Goal: Transaction & Acquisition: Purchase product/service

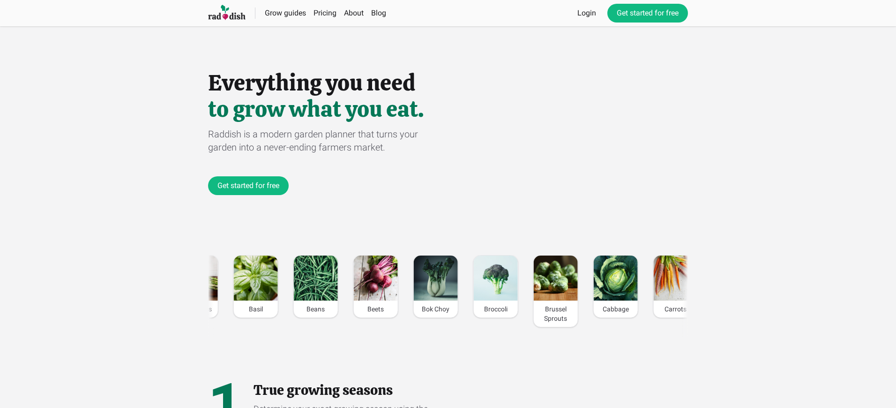
scroll to position [0, 1309]
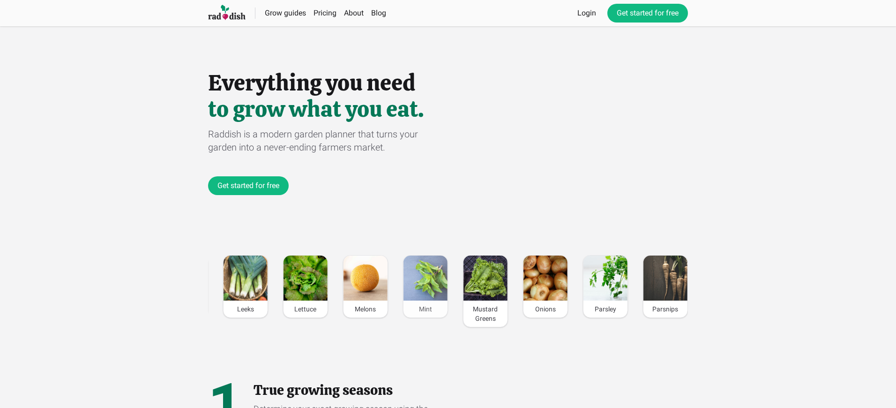
click at [423, 309] on div "Mint" at bounding box center [426, 308] width 44 height 17
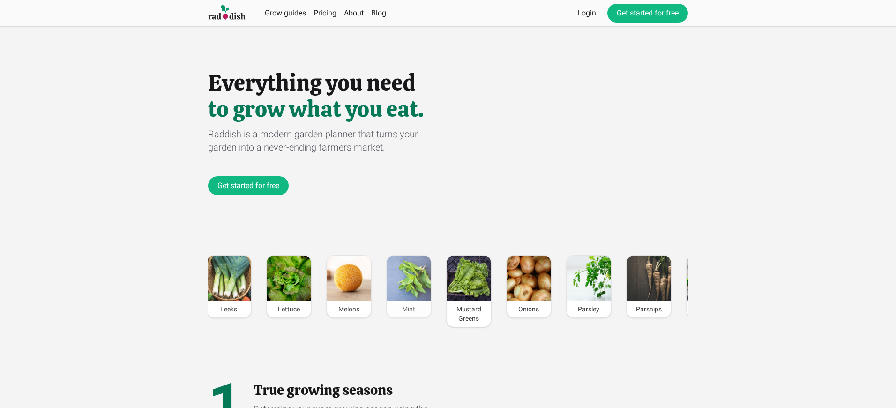
click at [408, 309] on div "Mint" at bounding box center [409, 308] width 44 height 17
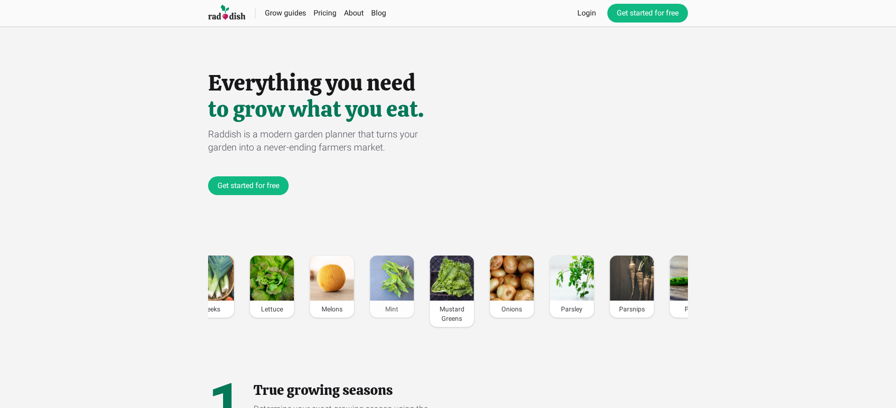
click at [391, 309] on div "Mint" at bounding box center [392, 308] width 44 height 17
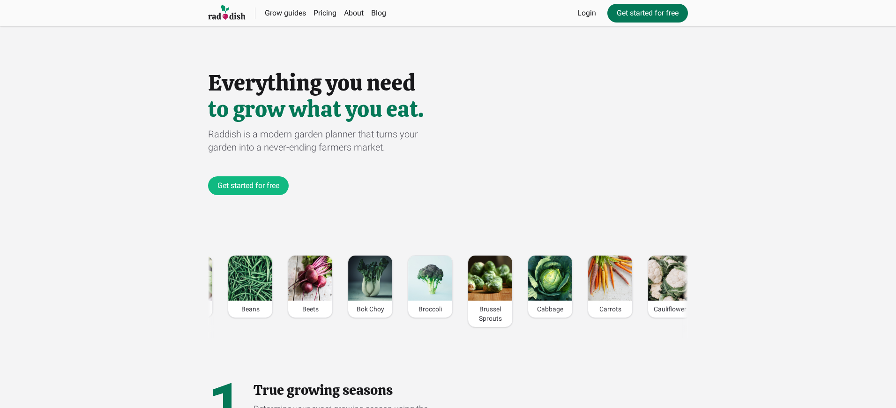
click at [647, 13] on link "Get started for free" at bounding box center [648, 13] width 81 height 19
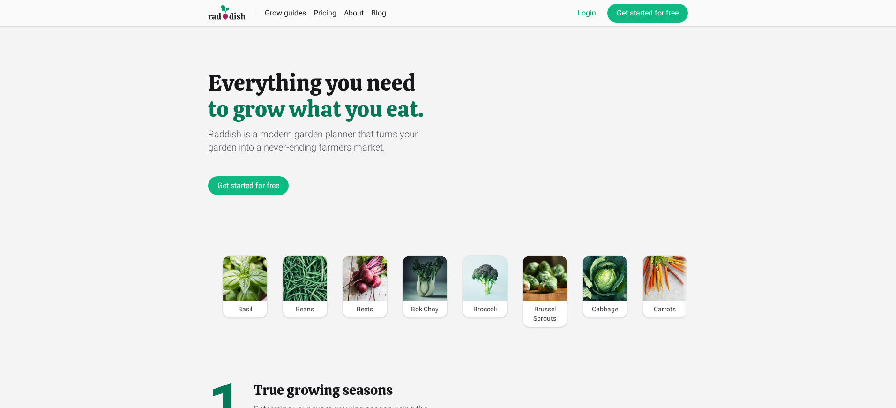
click at [586, 13] on link "Login" at bounding box center [587, 13] width 19 height 11
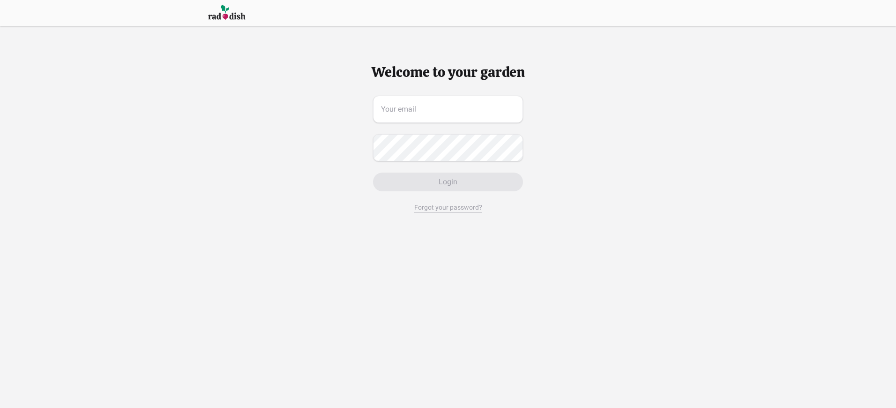
click at [450, 182] on span "Login" at bounding box center [448, 181] width 19 height 11
click at [450, 182] on span "Login" at bounding box center [450, 181] width 19 height 11
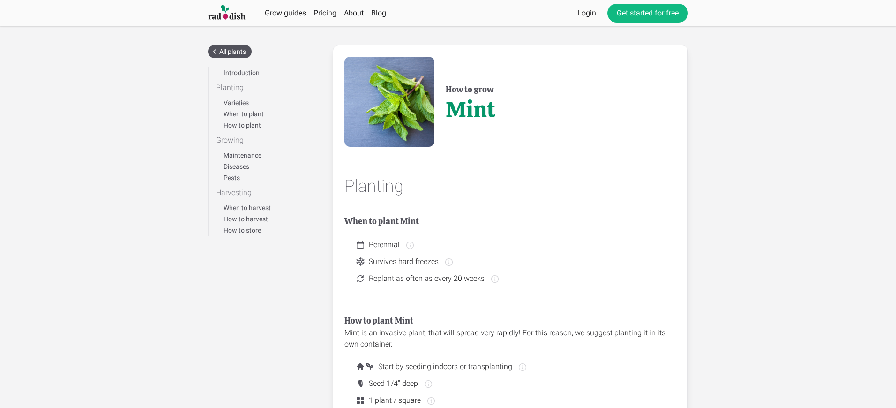
scroll to position [316, 0]
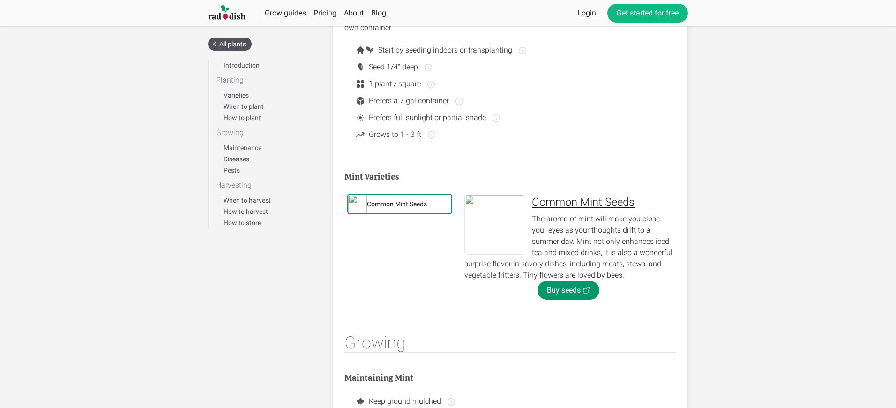
click at [398, 204] on div "Common Mint Seeds" at bounding box center [397, 203] width 60 height 9
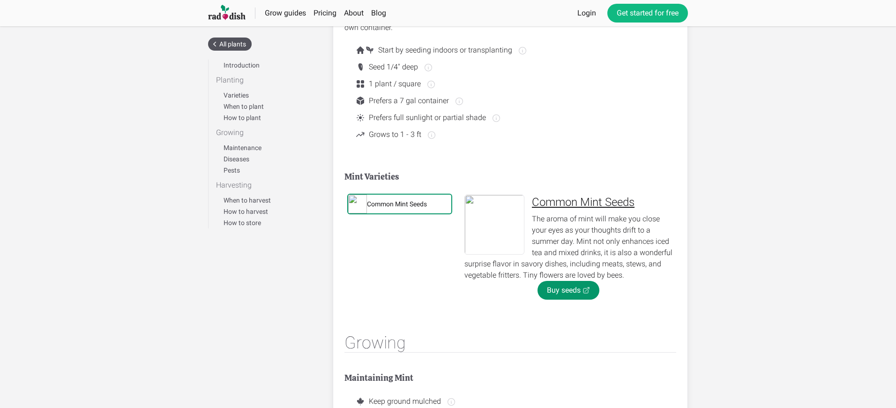
click at [398, 204] on div "Common Mint Seeds" at bounding box center [397, 203] width 60 height 9
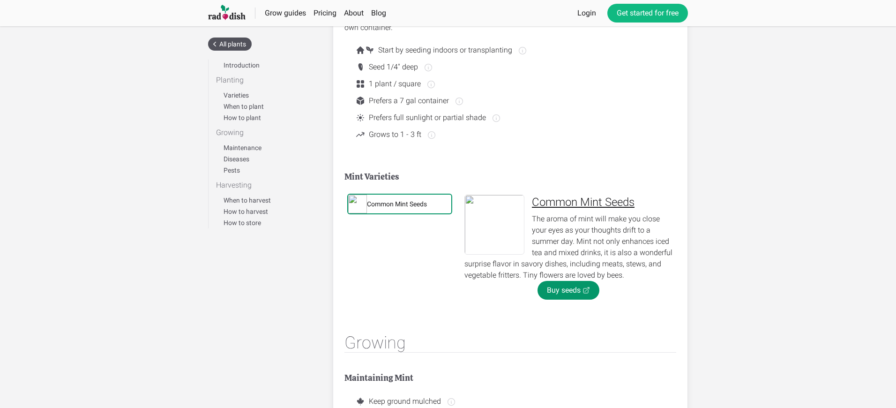
click at [398, 204] on div "Common Mint Seeds" at bounding box center [397, 203] width 60 height 9
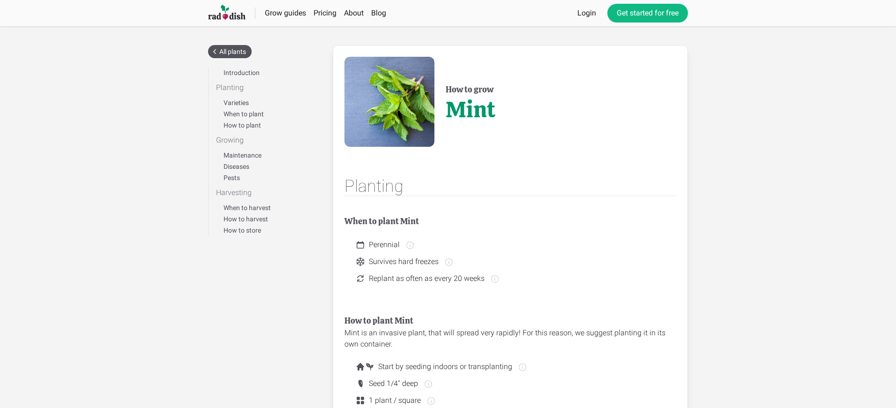
scroll to position [316, 0]
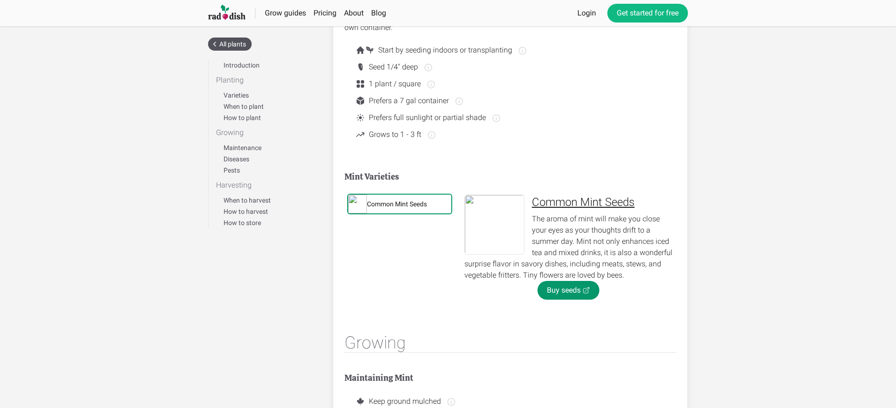
click at [398, 204] on div "Common Mint Seeds" at bounding box center [397, 203] width 60 height 9
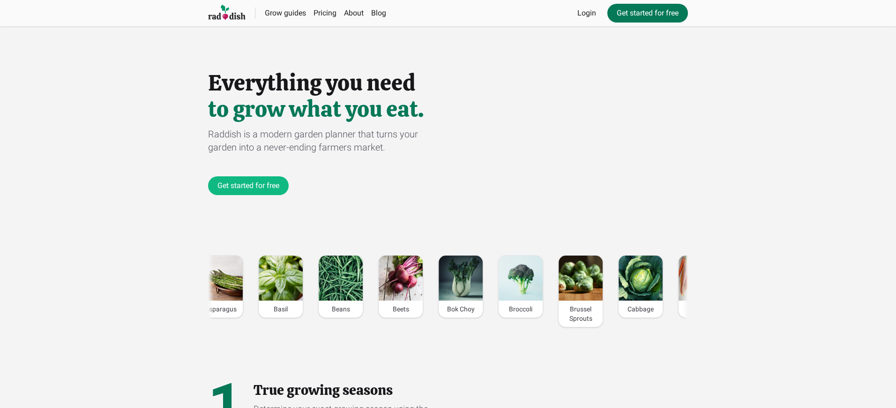
click at [647, 13] on link "Get started for free" at bounding box center [648, 13] width 81 height 19
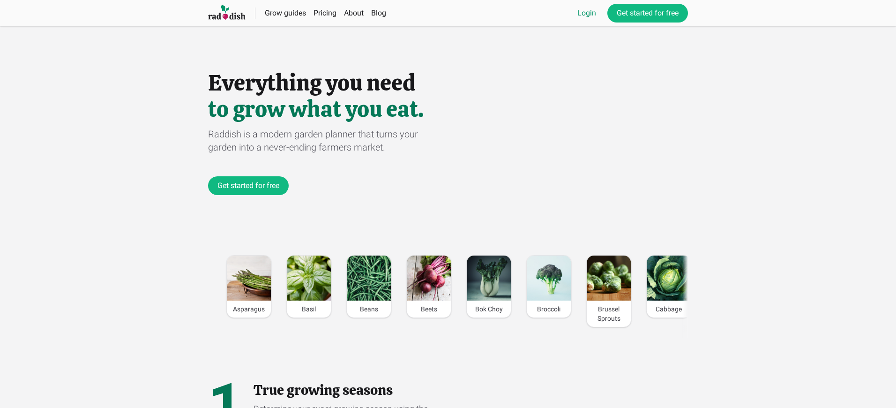
click at [586, 13] on link "Login" at bounding box center [587, 13] width 19 height 11
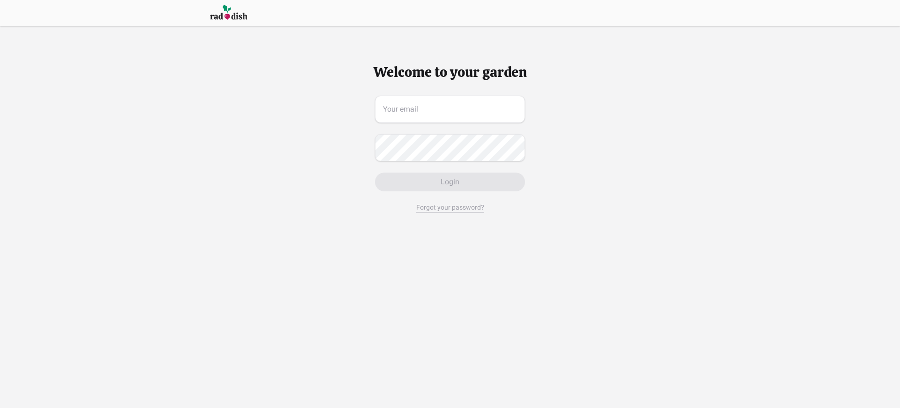
click at [450, 182] on span "Login" at bounding box center [450, 181] width 19 height 11
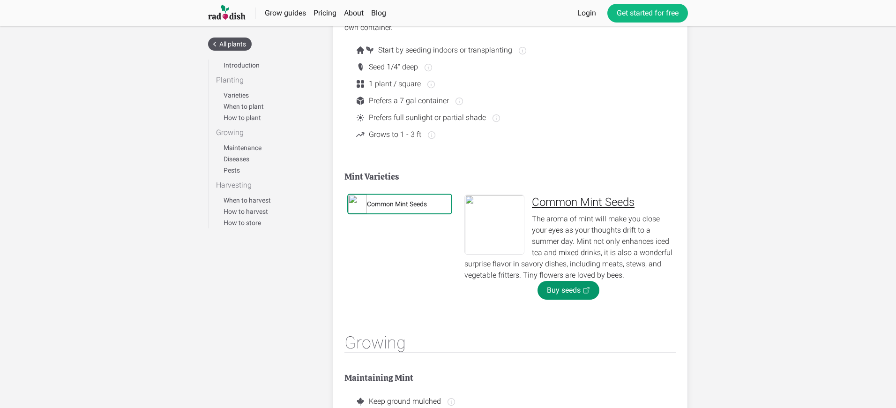
click at [398, 204] on div "Common Mint Seeds" at bounding box center [397, 203] width 60 height 9
click at [568, 290] on link "Buy seeds" at bounding box center [569, 290] width 62 height 19
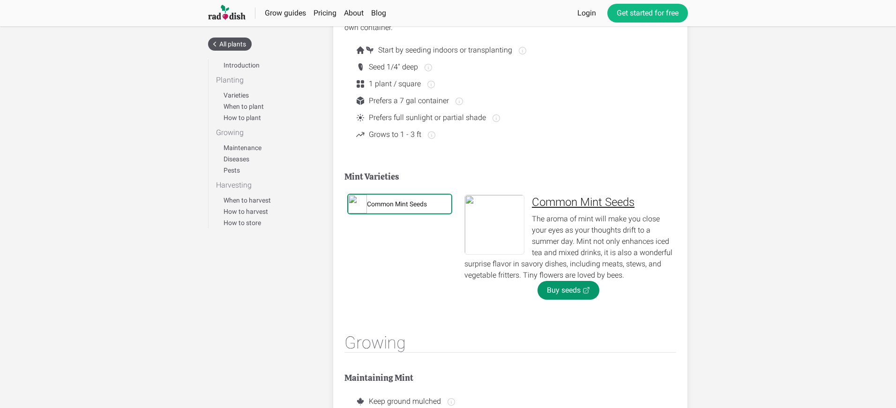
click at [398, 204] on div "Common Mint Seeds" at bounding box center [397, 203] width 60 height 9
click at [568, 290] on link "Buy seeds" at bounding box center [569, 290] width 62 height 19
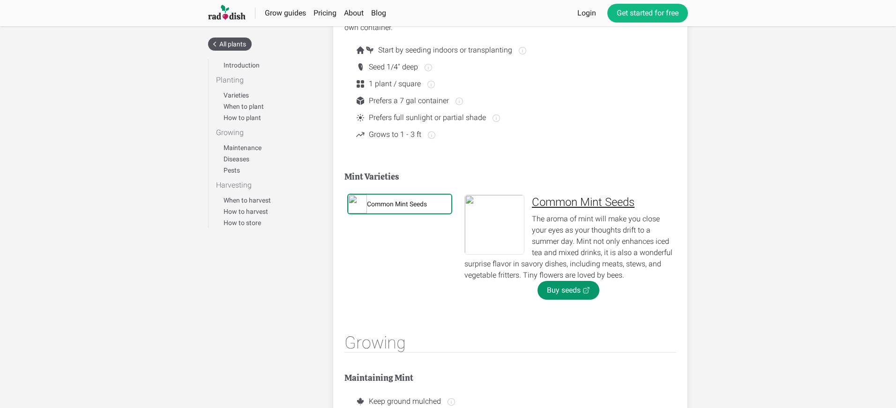
scroll to position [316, 0]
click at [398, 204] on div "Common Mint Seeds" at bounding box center [397, 203] width 60 height 9
click at [568, 290] on link "Buy seeds" at bounding box center [569, 290] width 62 height 19
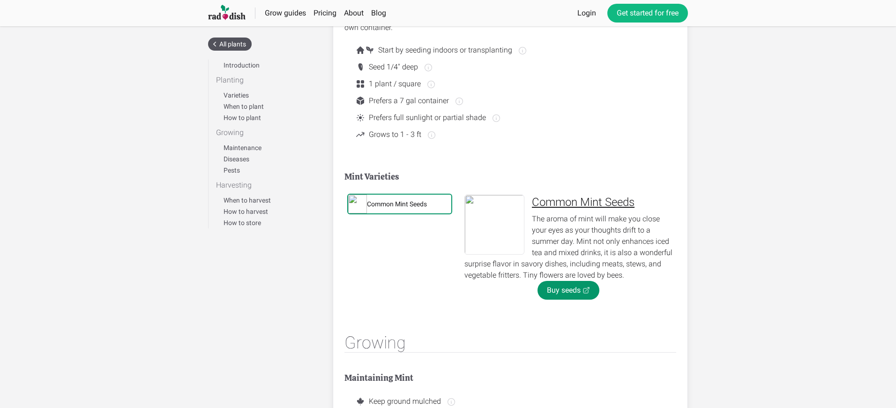
click at [398, 204] on div "Common Mint Seeds" at bounding box center [397, 203] width 60 height 9
click at [568, 290] on link "Buy seeds" at bounding box center [569, 290] width 62 height 19
